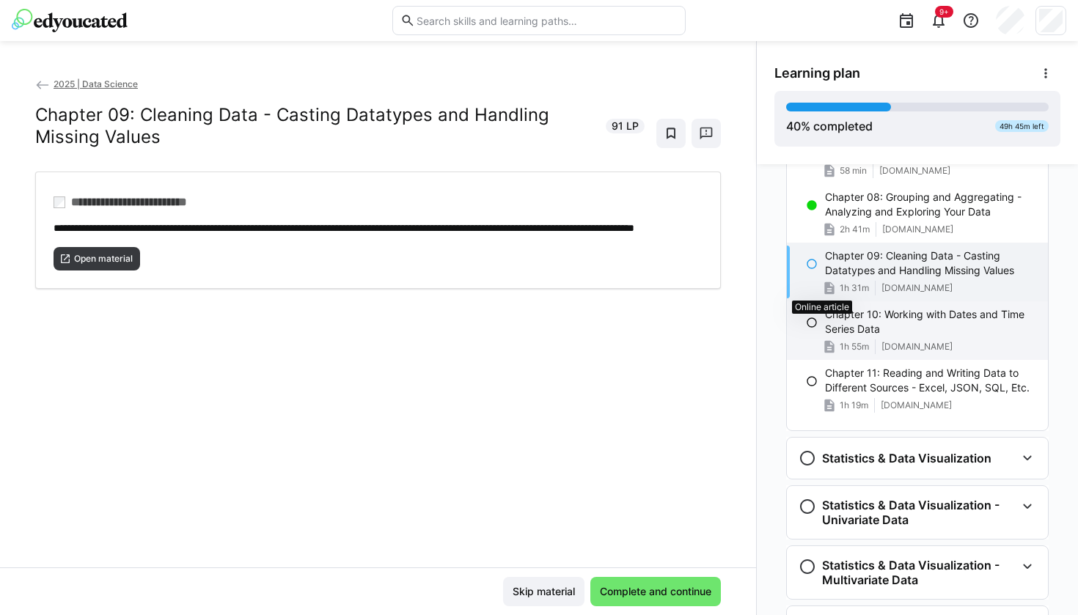
scroll to position [644, 0]
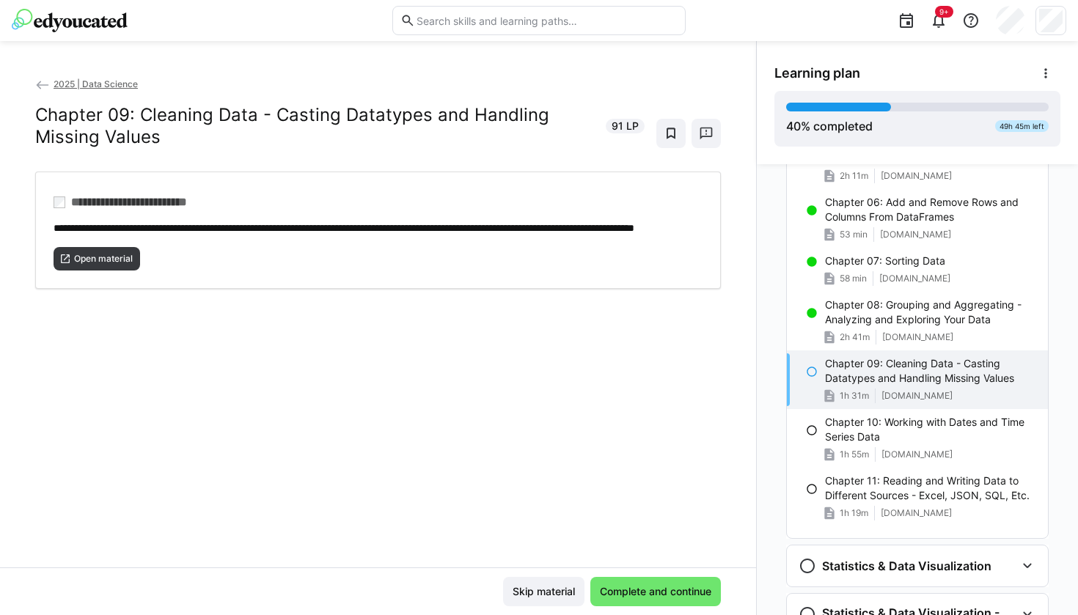
click at [809, 364] on app-navigation-item-status at bounding box center [812, 370] width 12 height 12
click at [619, 590] on span "Complete and continue" at bounding box center [656, 591] width 116 height 15
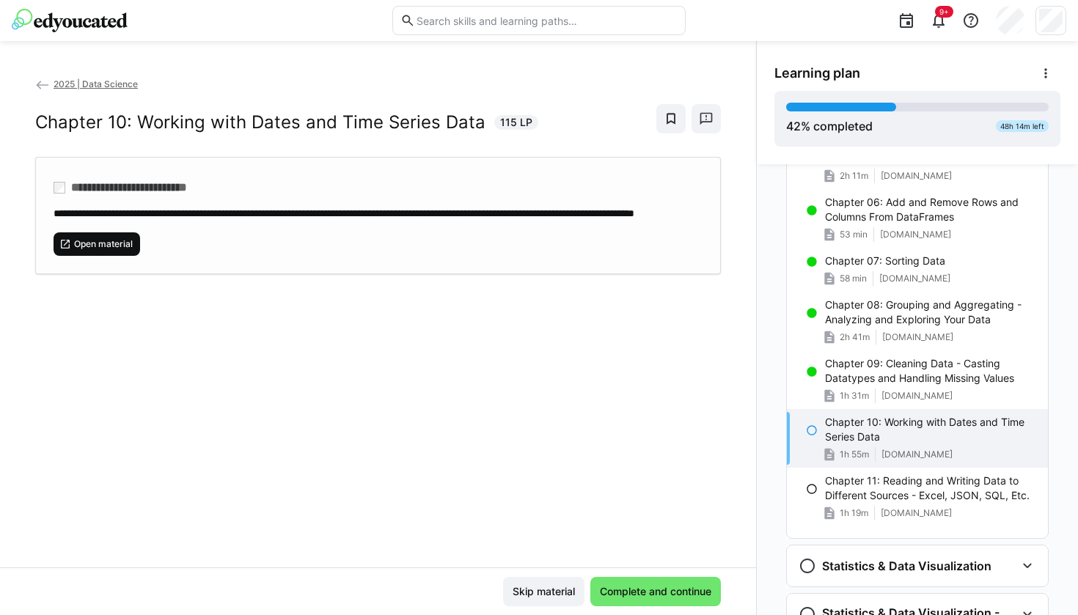
click at [107, 250] on span "Open material" at bounding box center [104, 244] width 62 height 12
